Goal: Task Accomplishment & Management: Manage account settings

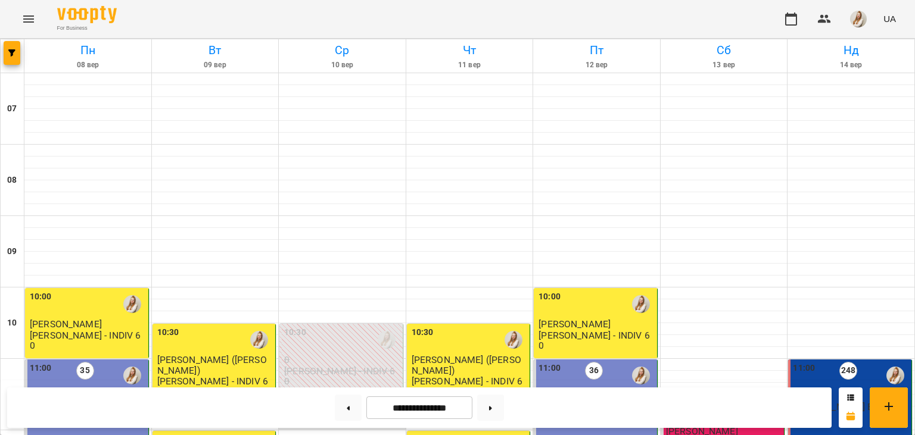
scroll to position [279, 0]
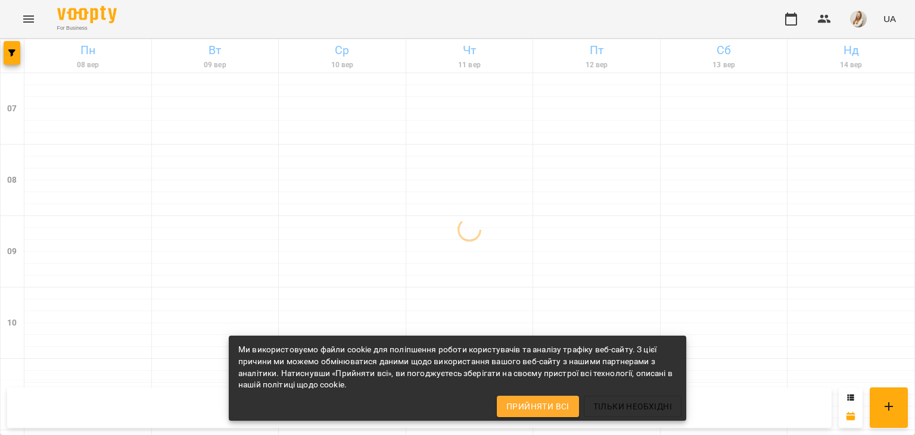
click at [587, 20] on div "For Business UA" at bounding box center [457, 19] width 915 height 38
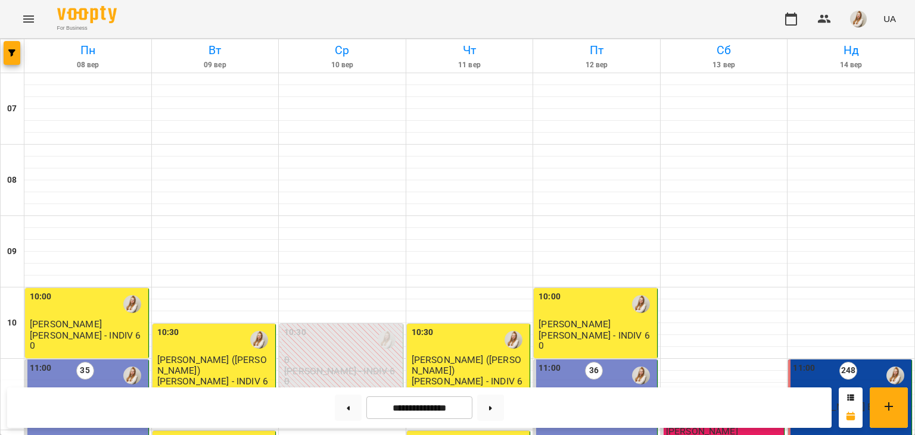
scroll to position [443, 0]
click at [498, 410] on button at bounding box center [490, 408] width 27 height 26
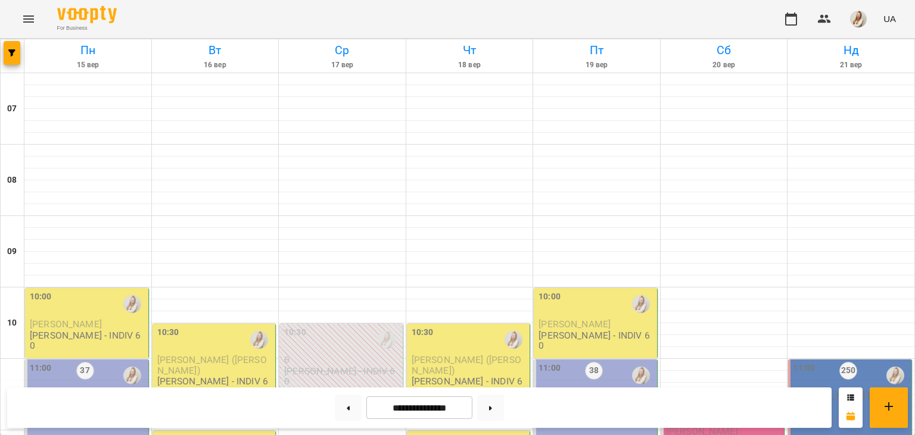
click at [376, 15] on div "For Business UA" at bounding box center [457, 19] width 915 height 38
click at [665, 18] on div "For Business UA" at bounding box center [457, 19] width 915 height 38
click at [349, 27] on div "For Business UA" at bounding box center [457, 19] width 915 height 38
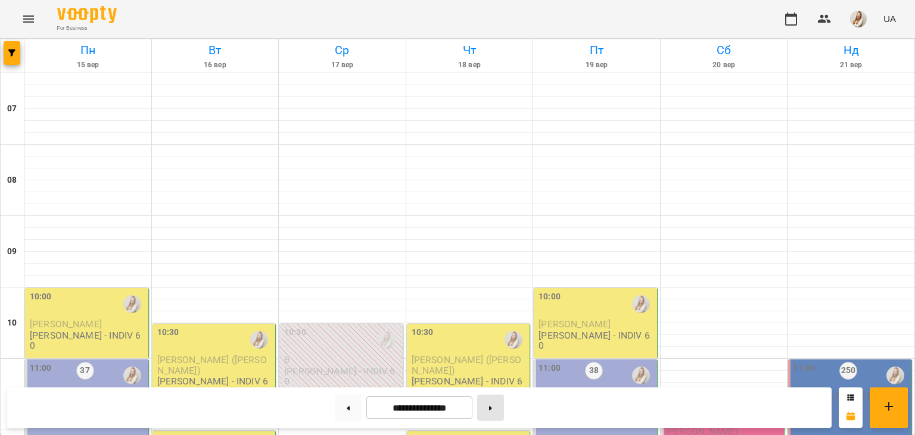
click at [499, 410] on button at bounding box center [490, 408] width 27 height 26
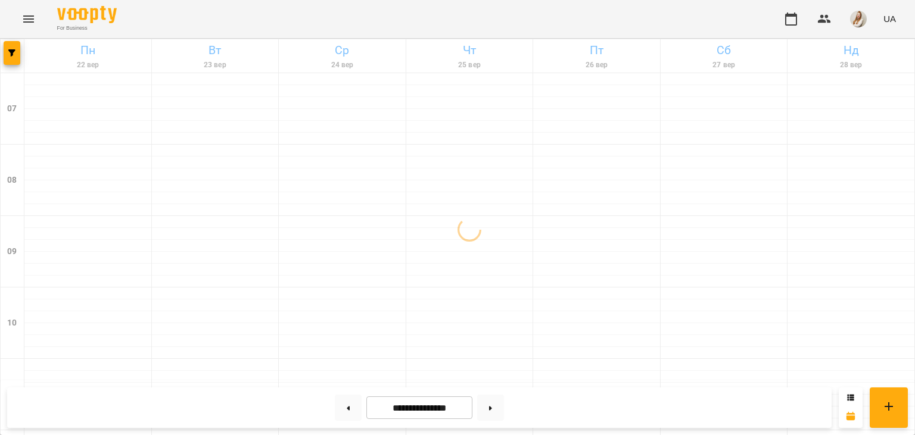
click at [377, 15] on div "For Business UA" at bounding box center [457, 19] width 915 height 38
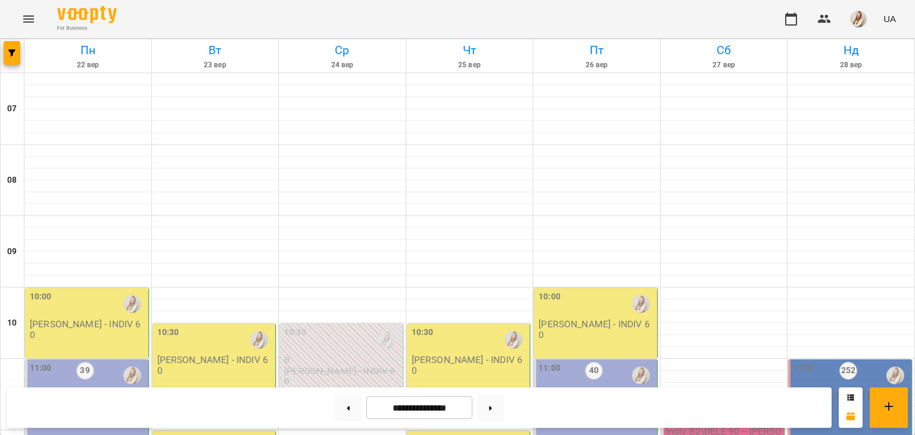
scroll to position [382, 0]
click at [335, 410] on button at bounding box center [348, 408] width 27 height 26
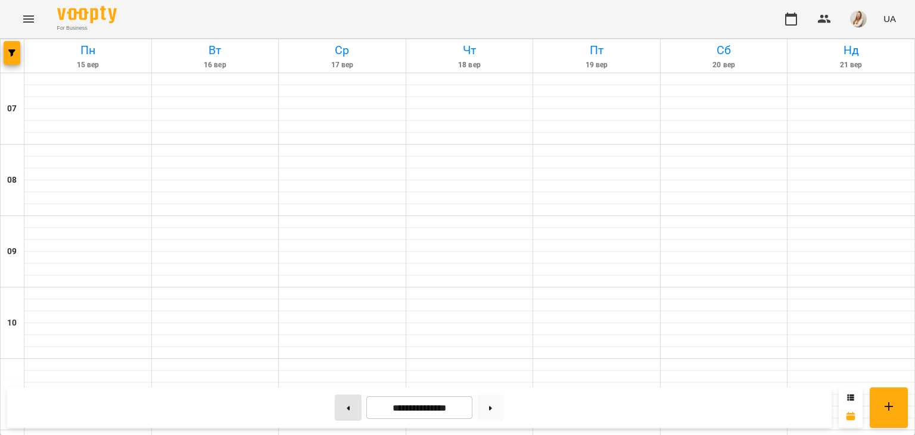
type input "**********"
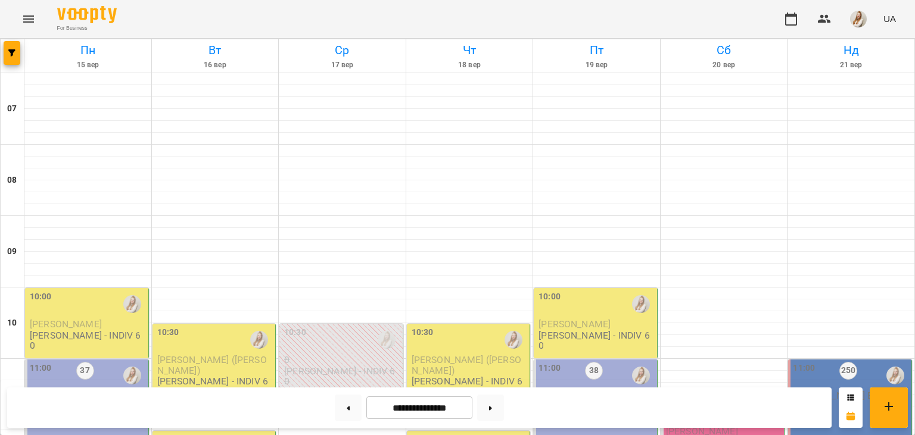
scroll to position [228, 0]
click at [340, 413] on button at bounding box center [348, 408] width 27 height 26
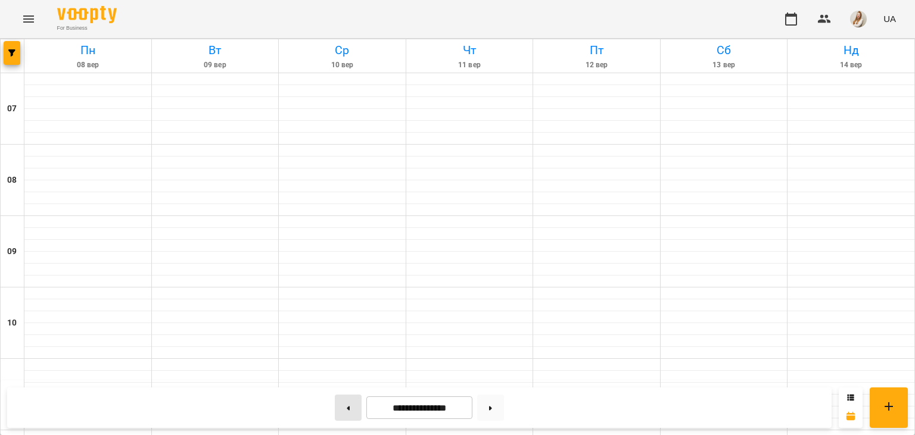
type input "**********"
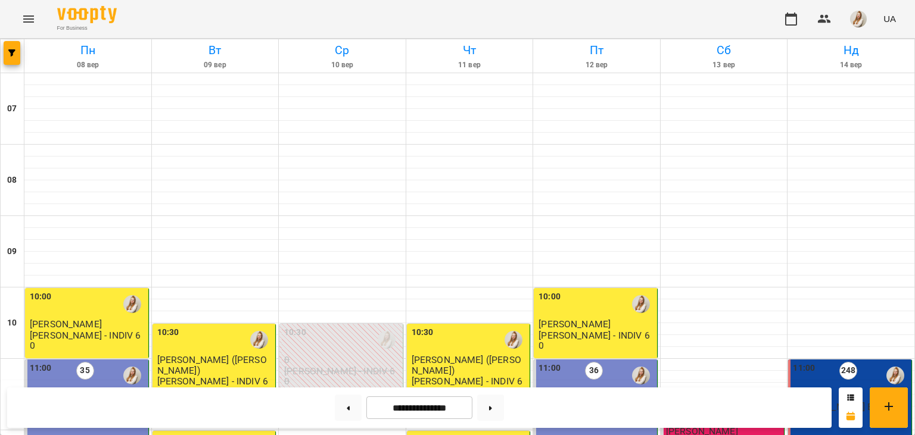
scroll to position [474, 0]
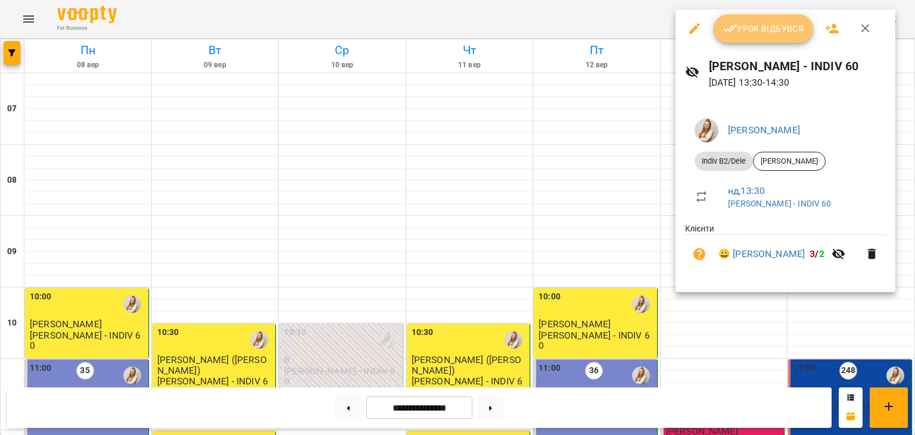
click at [770, 37] on button "Урок відбувся" at bounding box center [764, 28] width 100 height 29
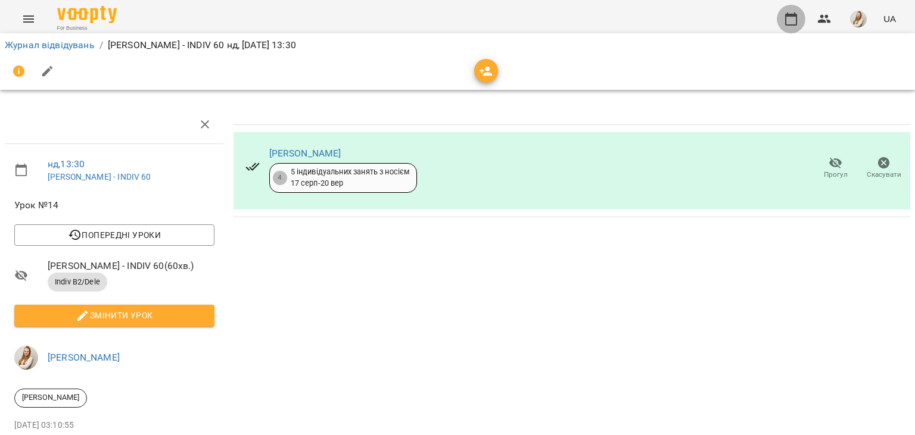
click at [797, 18] on icon "button" at bounding box center [791, 19] width 12 height 13
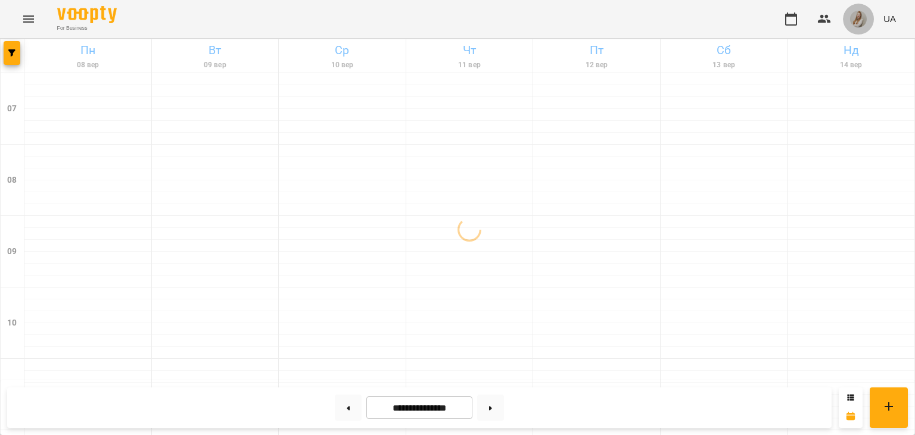
click at [861, 15] on img "button" at bounding box center [858, 19] width 17 height 17
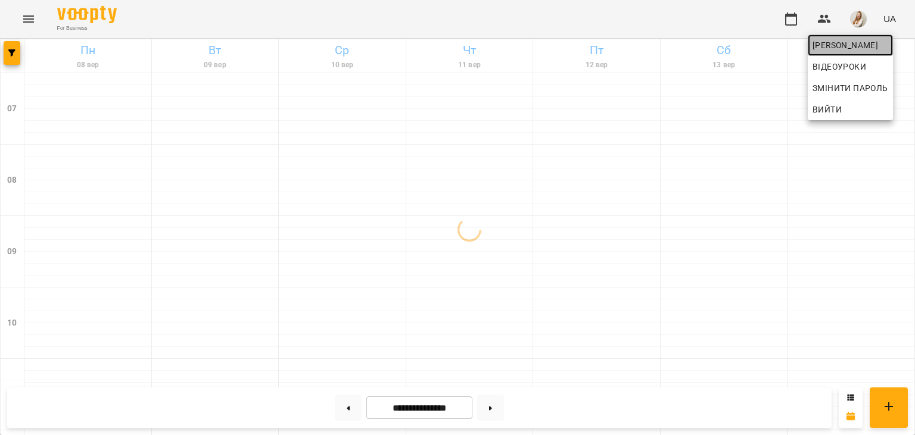
click at [830, 45] on span "[PERSON_NAME]" at bounding box center [850, 45] width 76 height 14
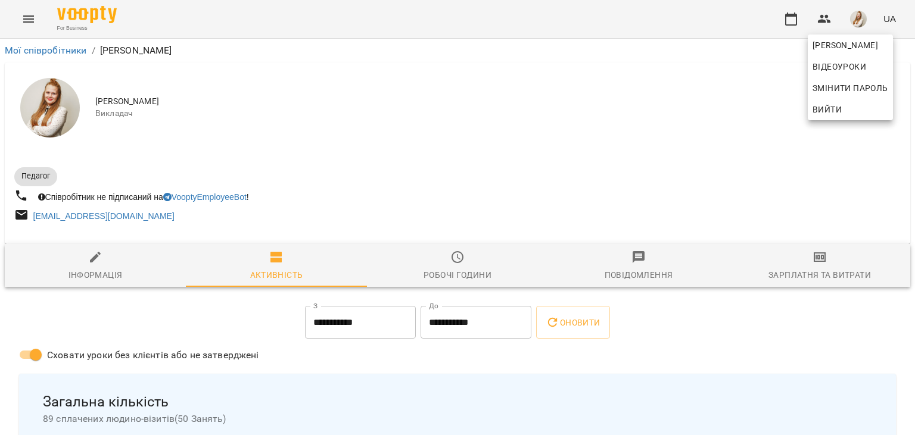
click at [828, 272] on div at bounding box center [457, 217] width 915 height 435
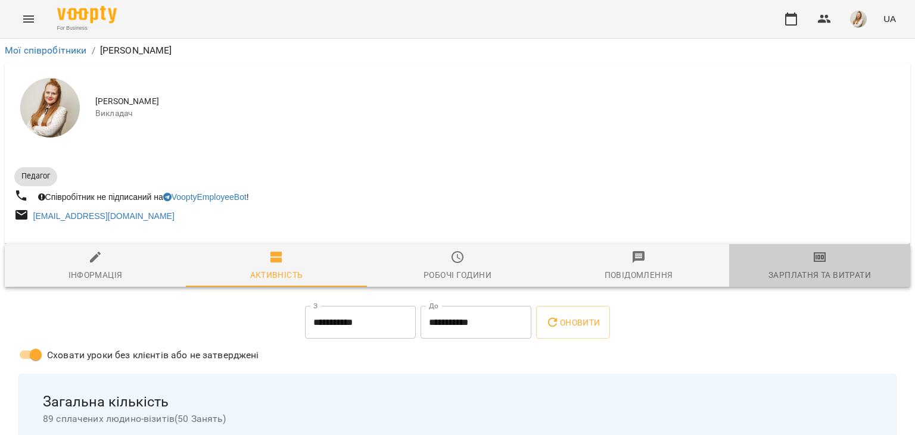
click at [828, 272] on div "Зарплатня та Витрати" at bounding box center [819, 275] width 102 height 14
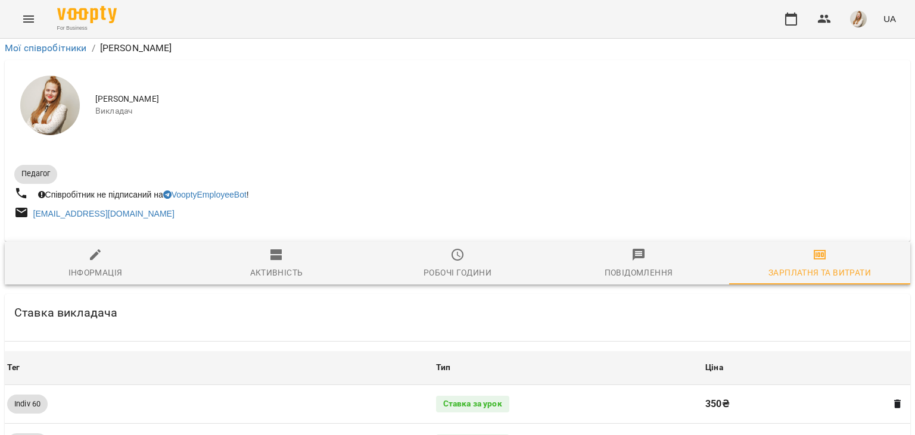
scroll to position [1376, 0]
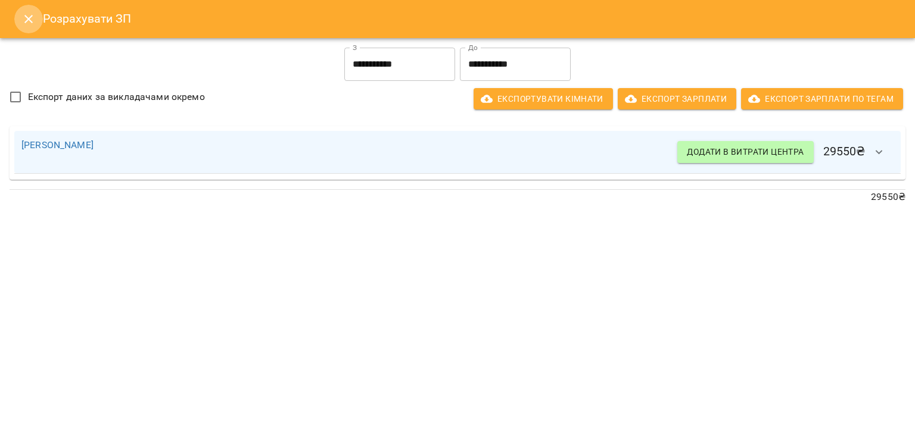
click at [30, 20] on icon "Close" at bounding box center [28, 19] width 14 height 14
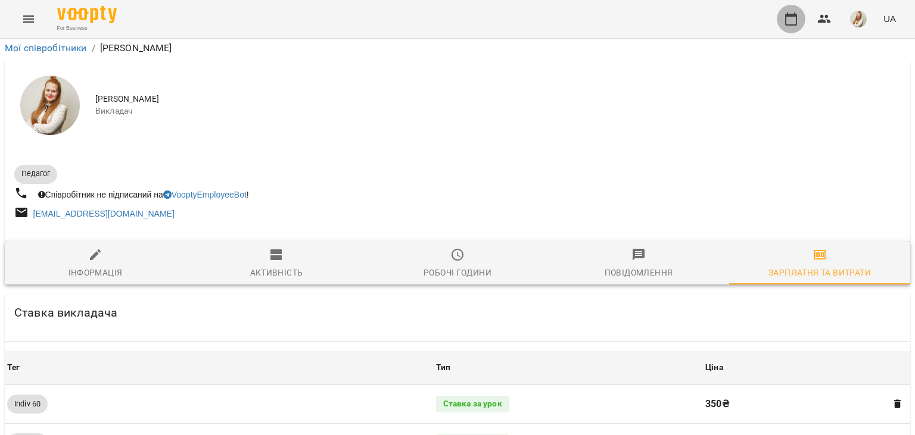
click at [802, 18] on button "button" at bounding box center [791, 19] width 29 height 29
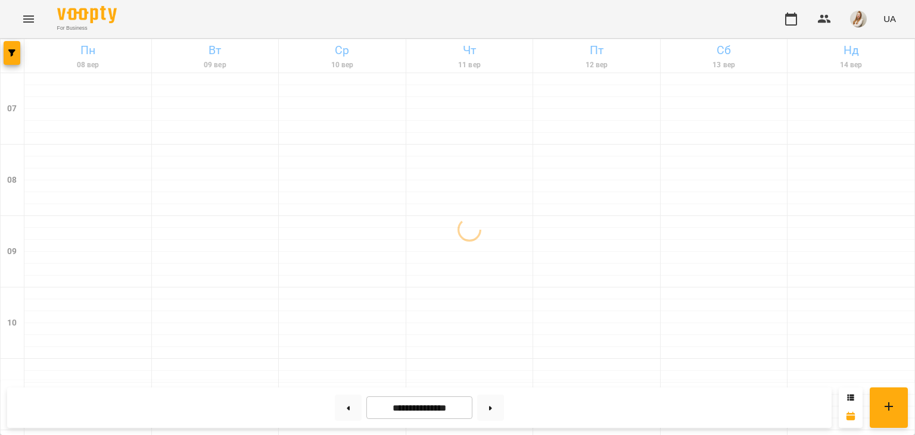
click at [659, 38] on div "For Business UA" at bounding box center [457, 19] width 915 height 38
click at [426, 26] on div "For Business UA" at bounding box center [457, 19] width 915 height 38
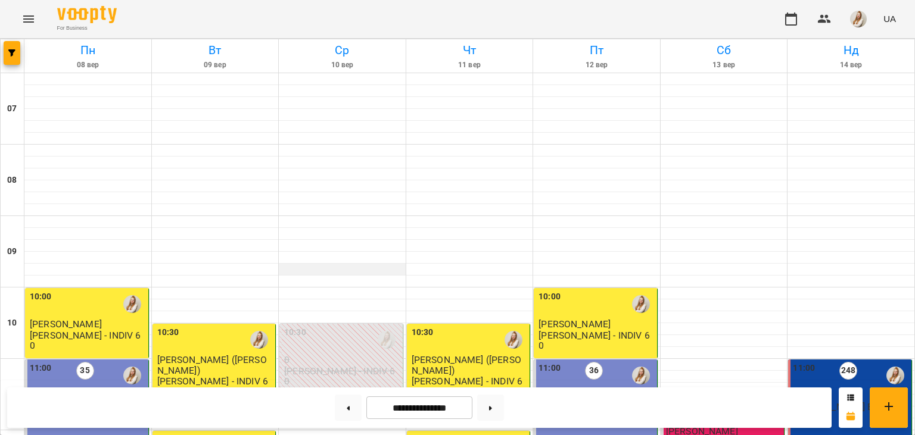
scroll to position [338, 0]
click at [337, 415] on button at bounding box center [348, 408] width 27 height 26
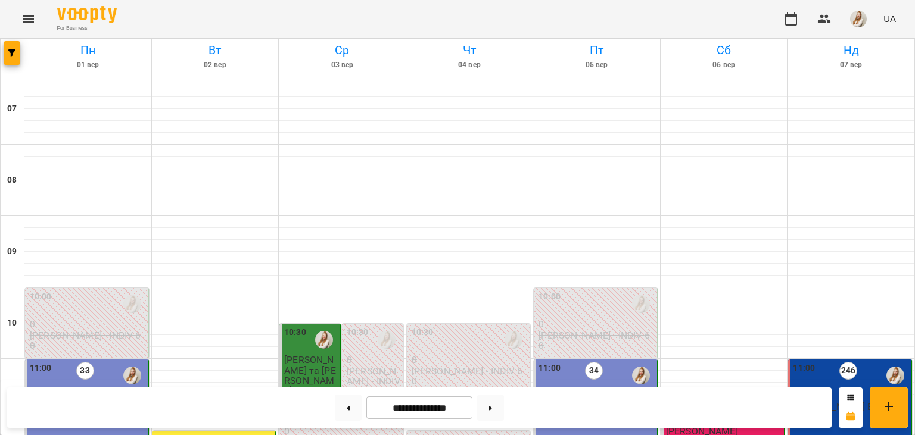
scroll to position [328, 0]
click at [503, 413] on button at bounding box center [490, 408] width 27 height 26
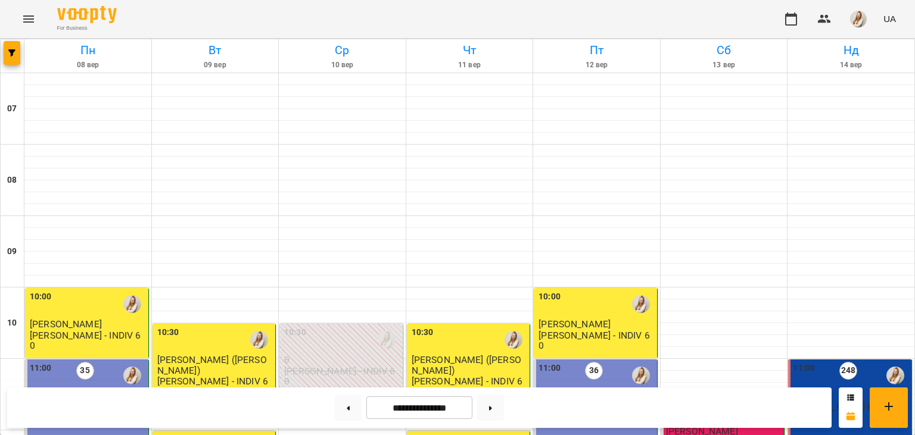
scroll to position [446, 0]
click at [492, 409] on icon at bounding box center [490, 408] width 3 height 4
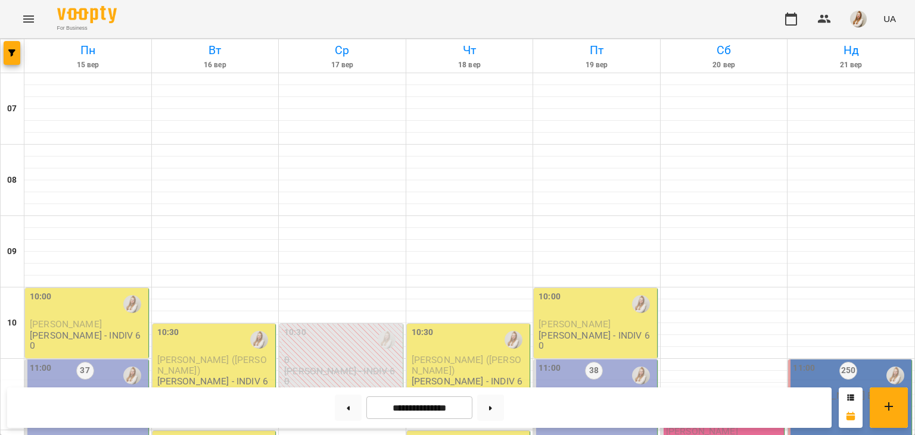
scroll to position [270, 0]
click at [301, 407] on div "**********" at bounding box center [419, 408] width 824 height 41
click at [342, 409] on button at bounding box center [348, 408] width 27 height 26
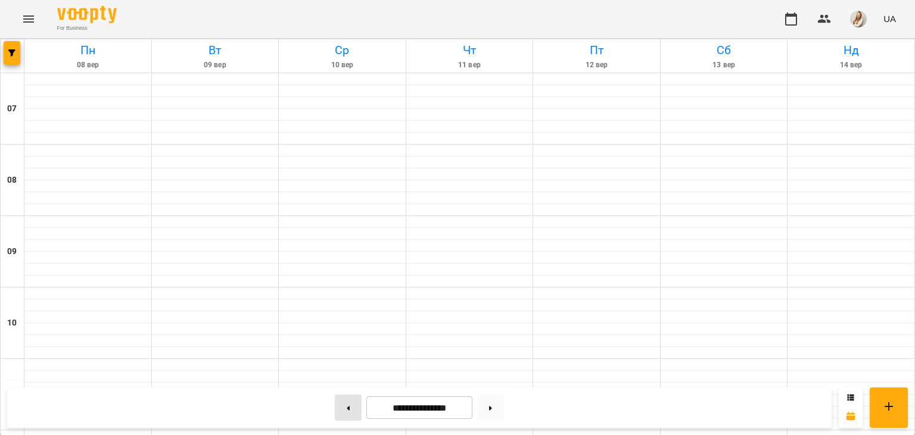
type input "**********"
click at [597, 20] on div "For Business UA" at bounding box center [457, 19] width 915 height 38
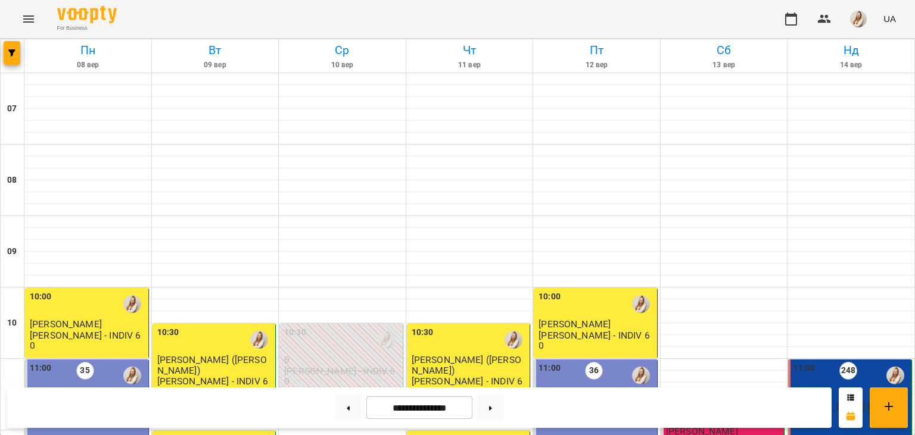
scroll to position [422, 0]
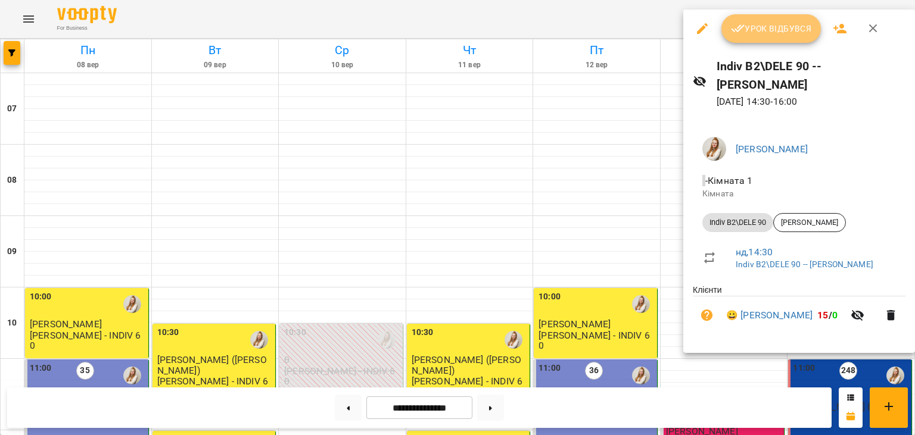
click at [757, 27] on span "Урок відбувся" at bounding box center [771, 28] width 81 height 14
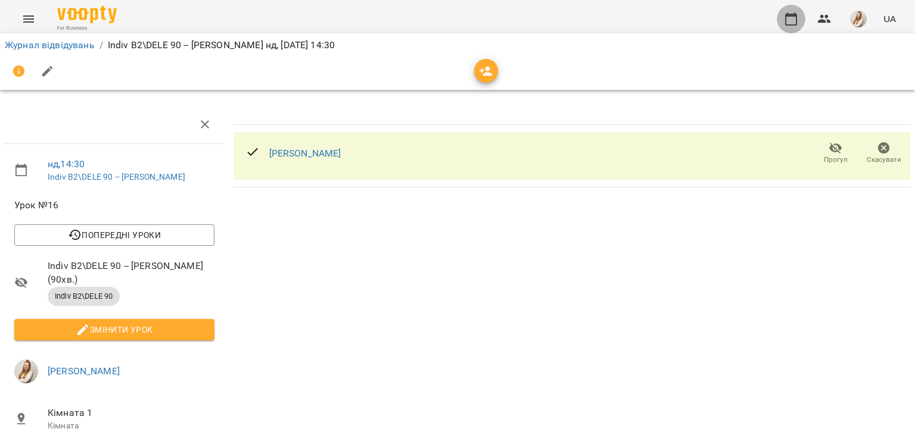
click at [787, 24] on icon "button" at bounding box center [791, 19] width 14 height 14
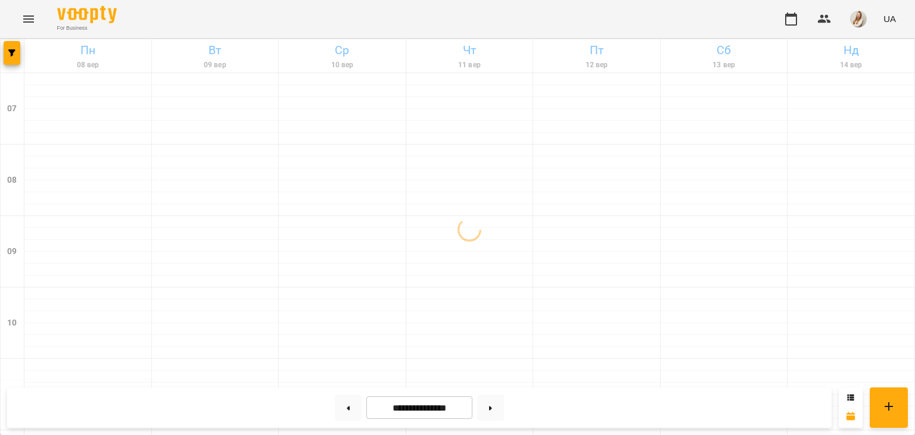
click at [586, 8] on div "For Business UA" at bounding box center [457, 19] width 915 height 38
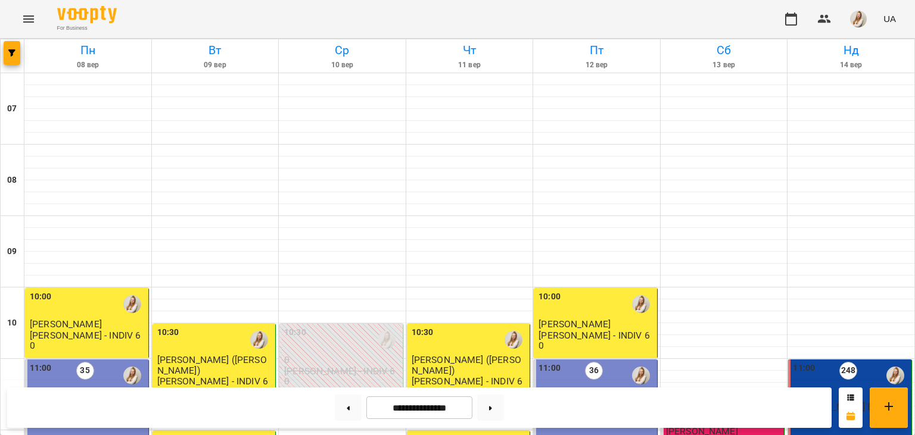
click at [714, 27] on div "For Business UA" at bounding box center [457, 19] width 915 height 38
